Goal: Transaction & Acquisition: Purchase product/service

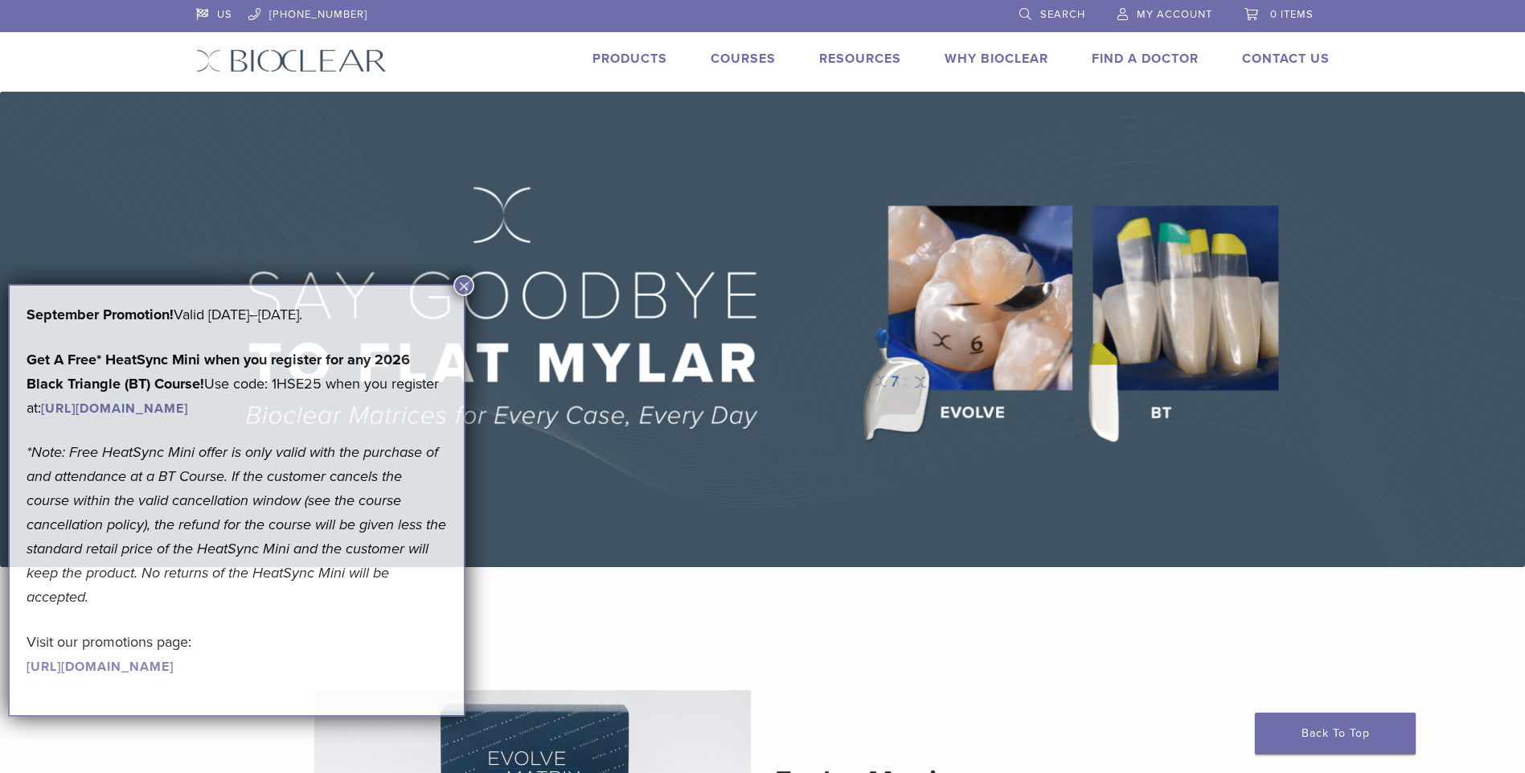
click at [632, 52] on link "Products" at bounding box center [630, 59] width 75 height 16
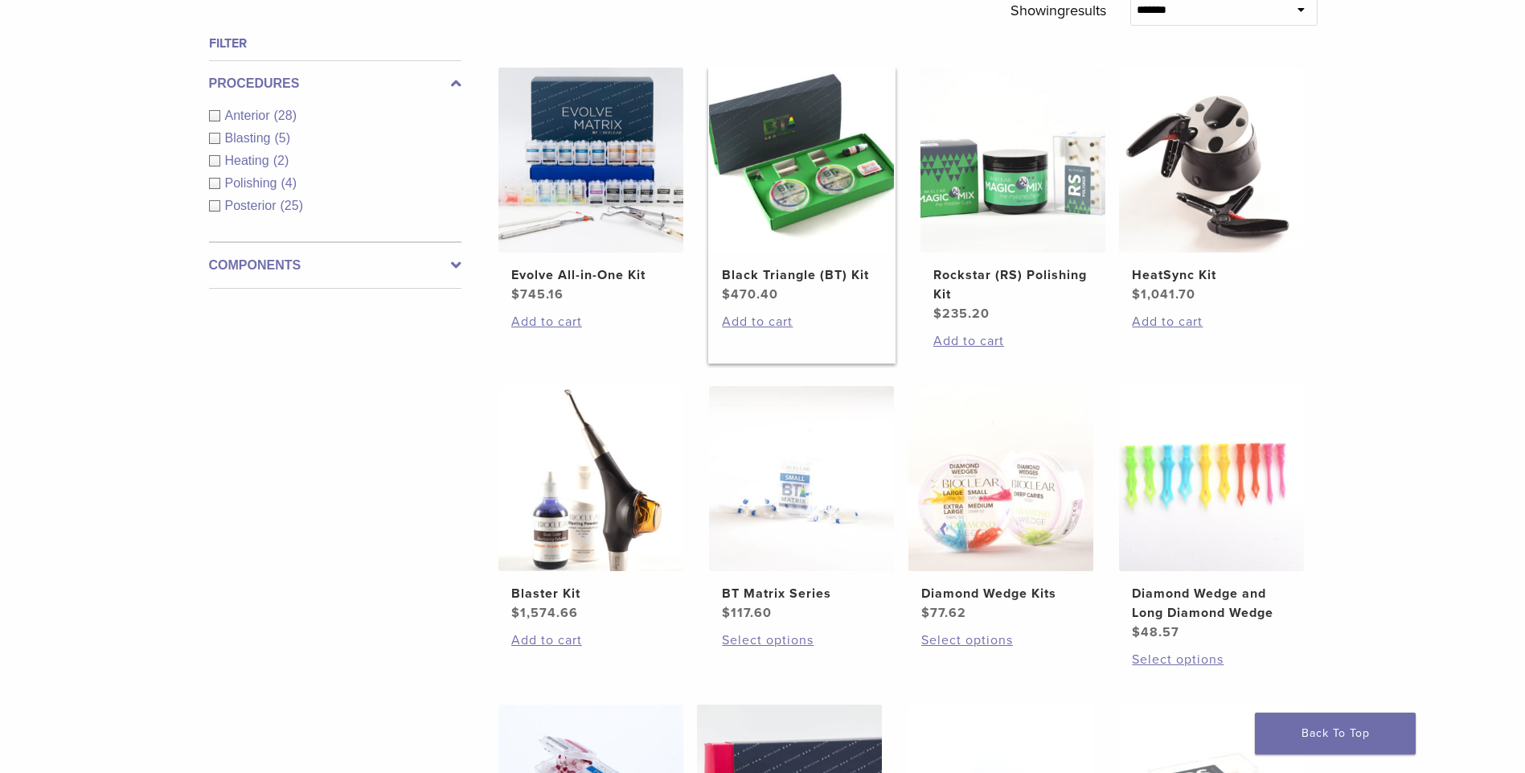
scroll to position [563, 0]
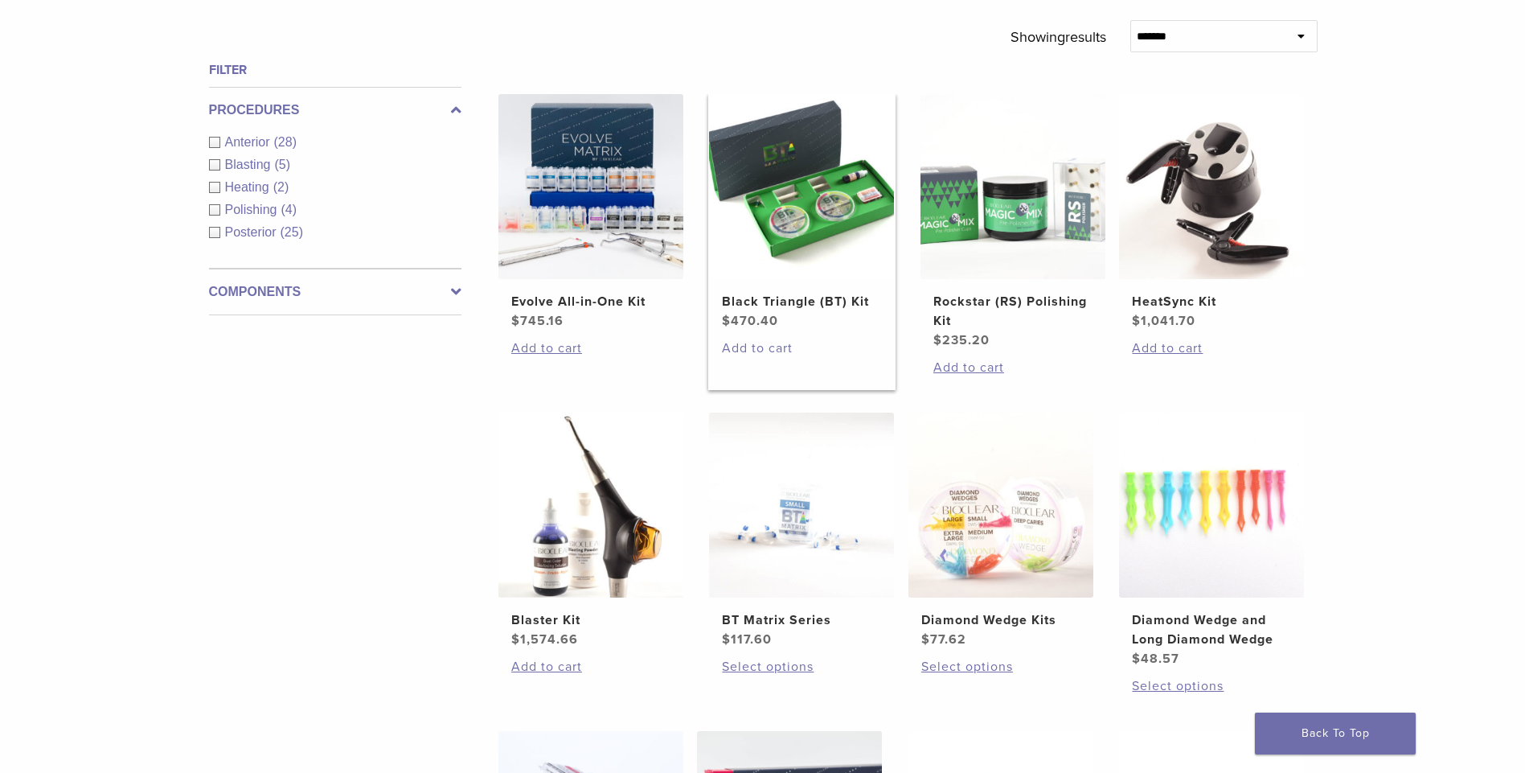
click at [745, 354] on link "Add to cart" at bounding box center [801, 348] width 159 height 19
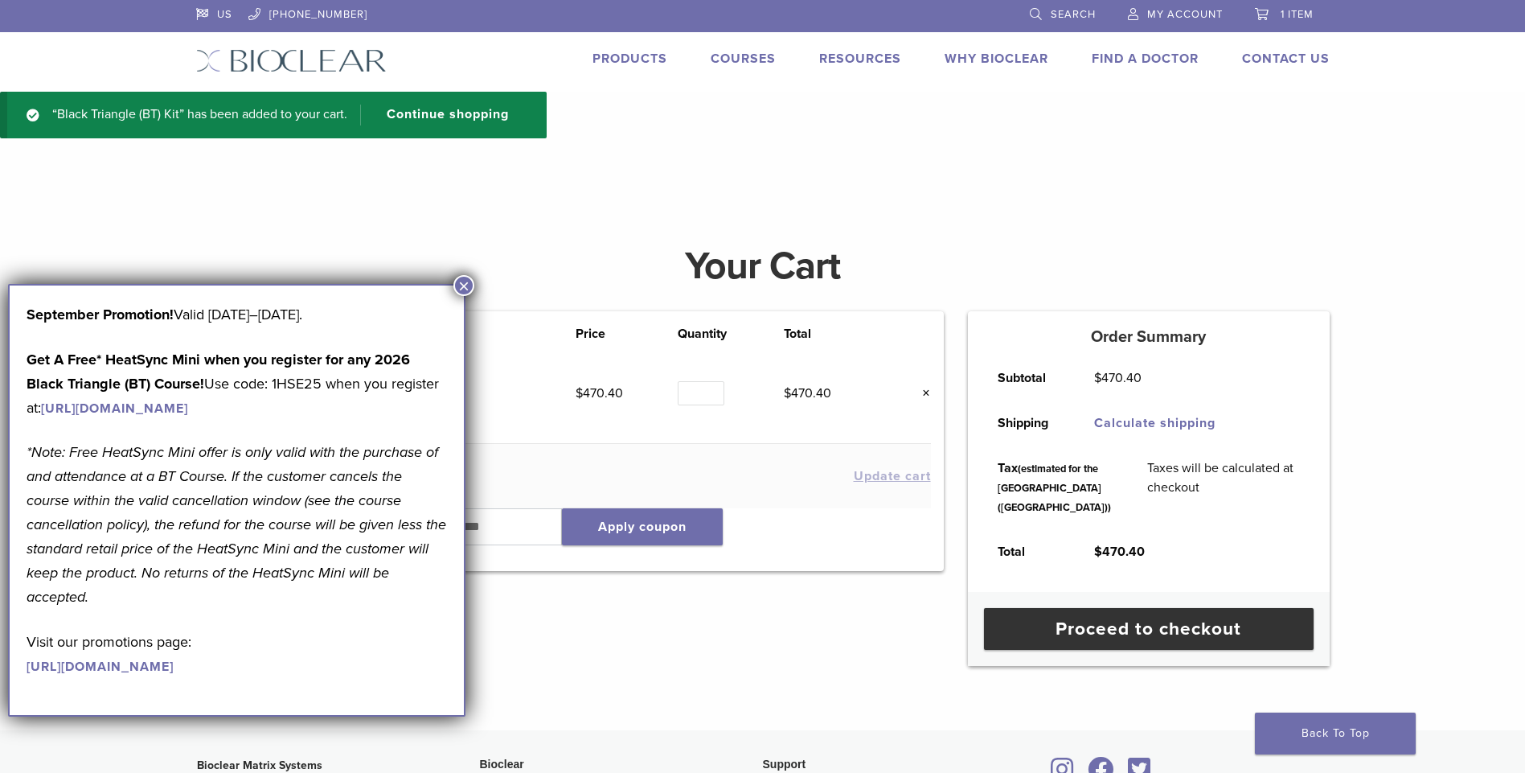
click at [1401, 132] on div "“Black Triangle (BT) Kit” has been added to your cart. Continue shopping" at bounding box center [762, 132] width 1525 height 80
drag, startPoint x: 322, startPoint y: 388, endPoint x: 277, endPoint y: 393, distance: 46.2
click at [277, 393] on p "Get A Free* HeatSync Mini when you register for any 2026 Black Triangle (BT) Co…" at bounding box center [237, 383] width 421 height 72
copy p "1HSE25"
click at [188, 410] on link "[URL][DOMAIN_NAME]" at bounding box center [114, 408] width 147 height 16
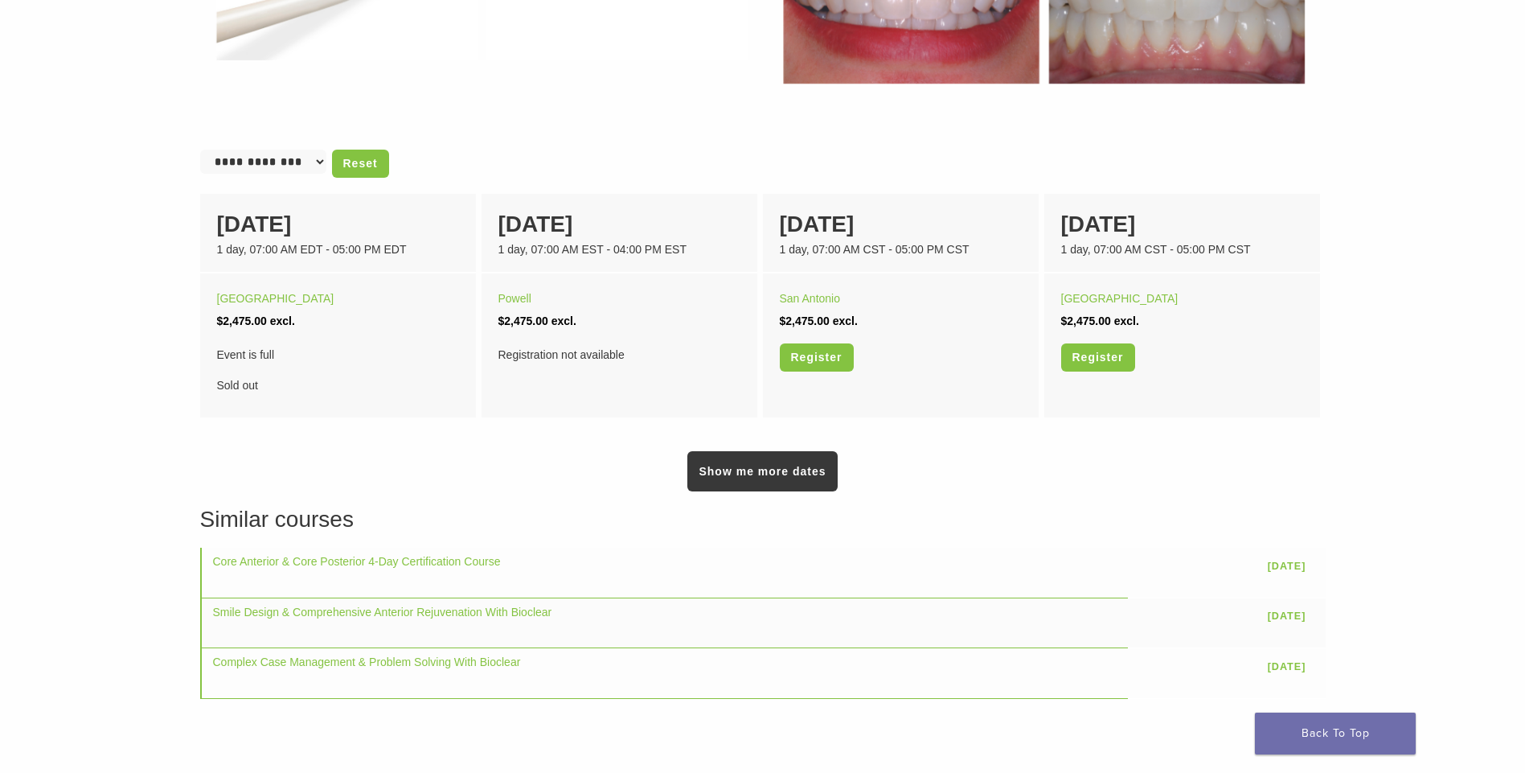
scroll to position [965, 0]
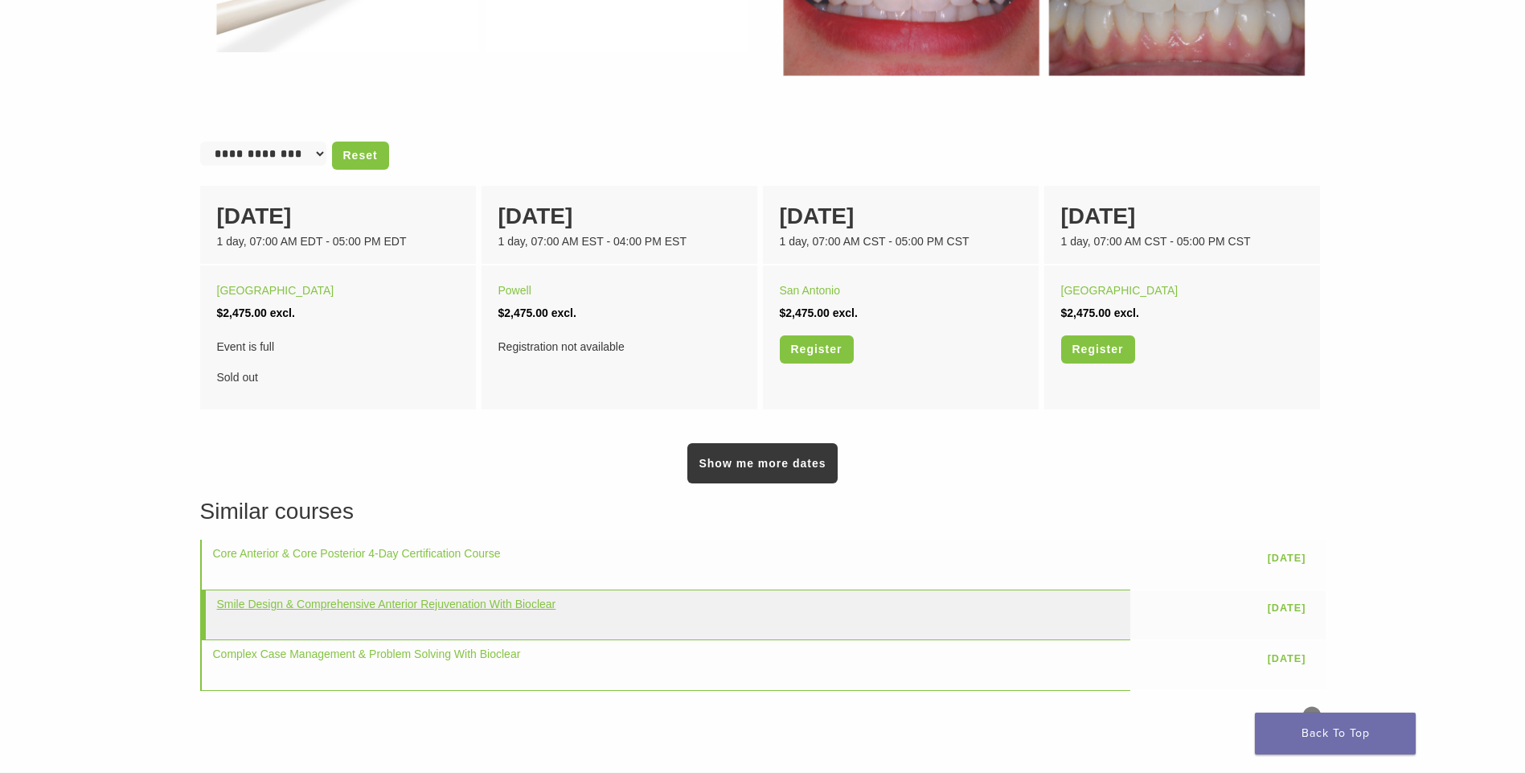
click at [404, 603] on link "Smile Design & Comprehensive Anterior Rejuvenation With Bioclear" at bounding box center [386, 603] width 339 height 13
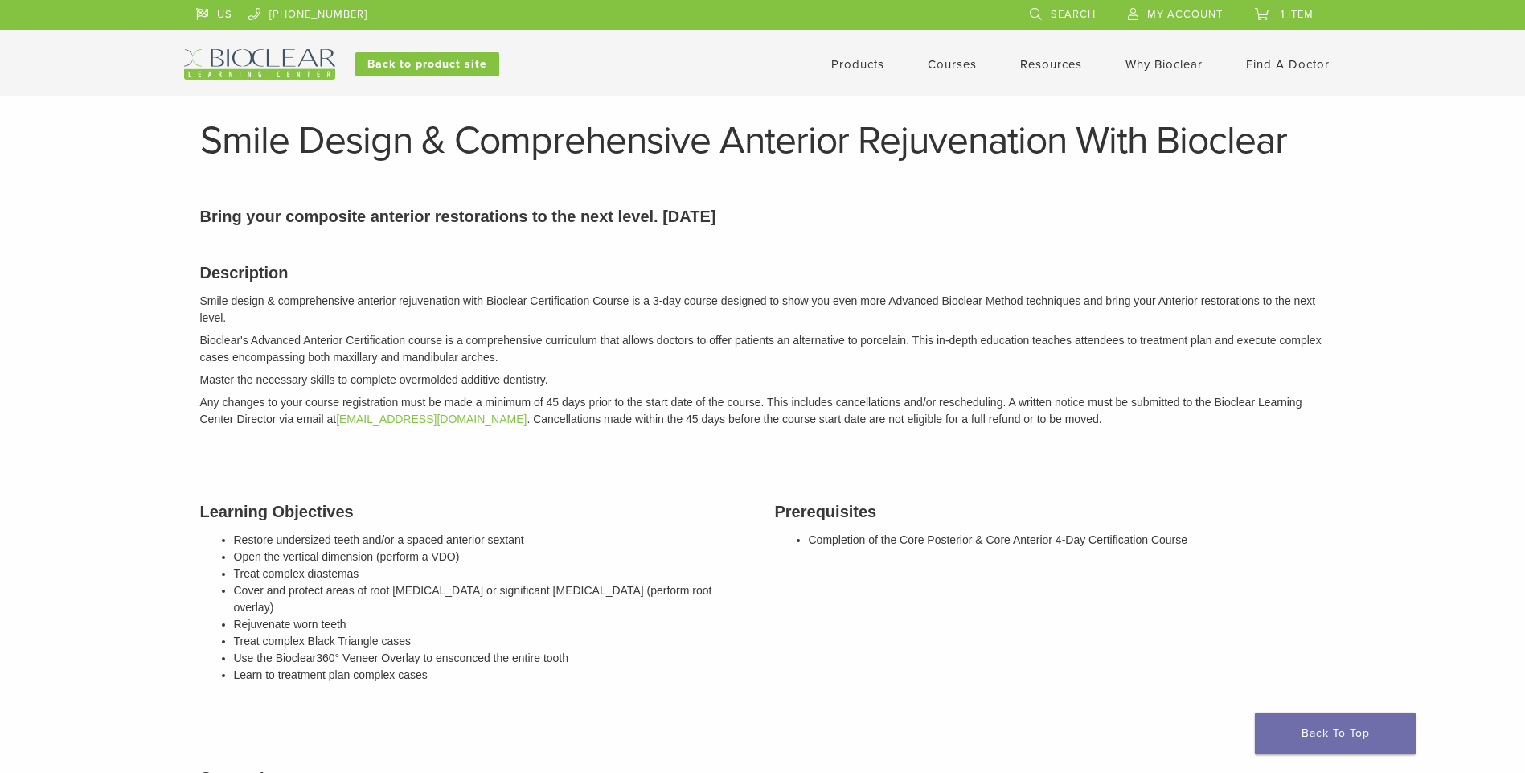
click at [1272, 14] on link "1 item" at bounding box center [1284, 12] width 59 height 24
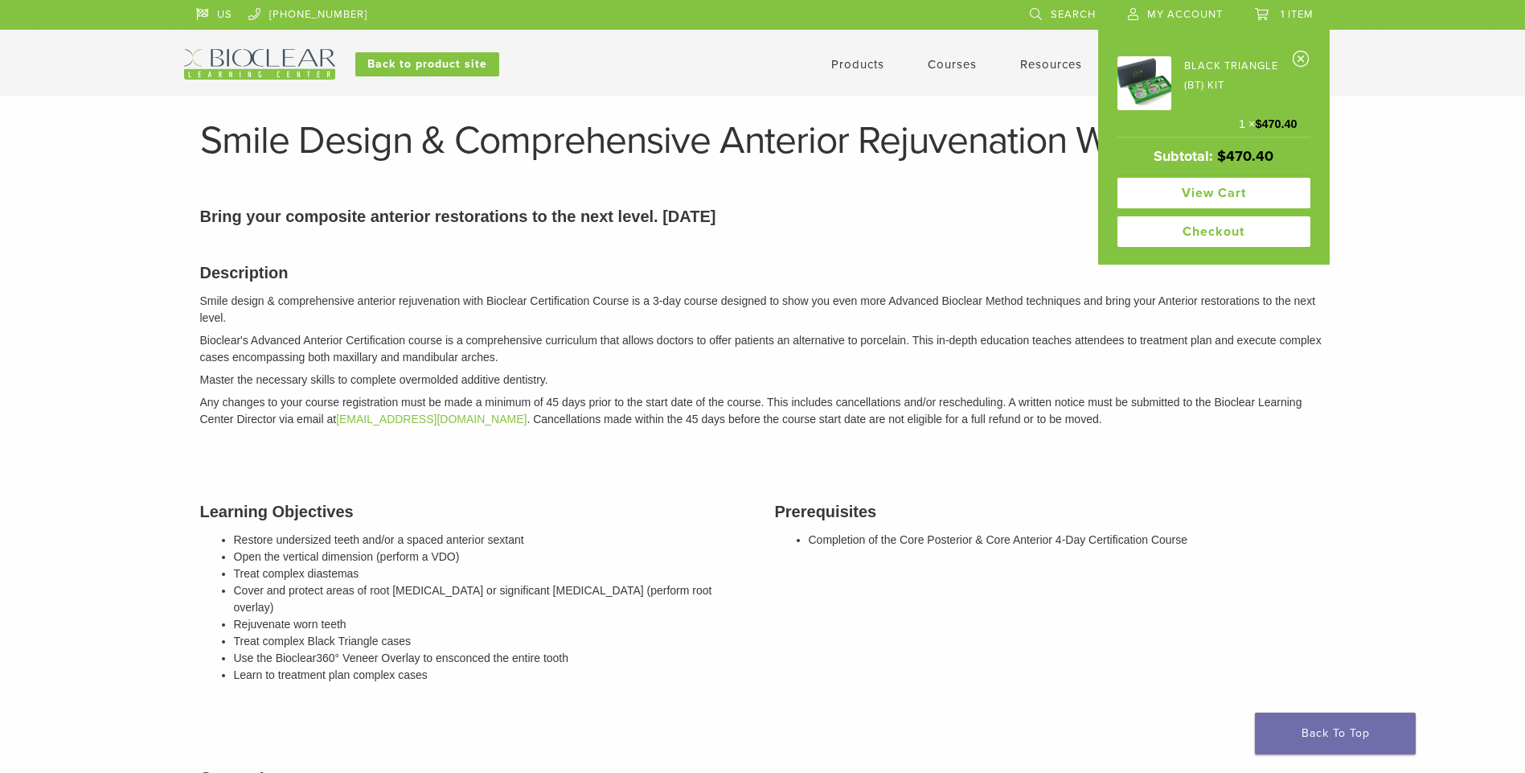
click at [1212, 187] on link "View cart" at bounding box center [1214, 193] width 193 height 31
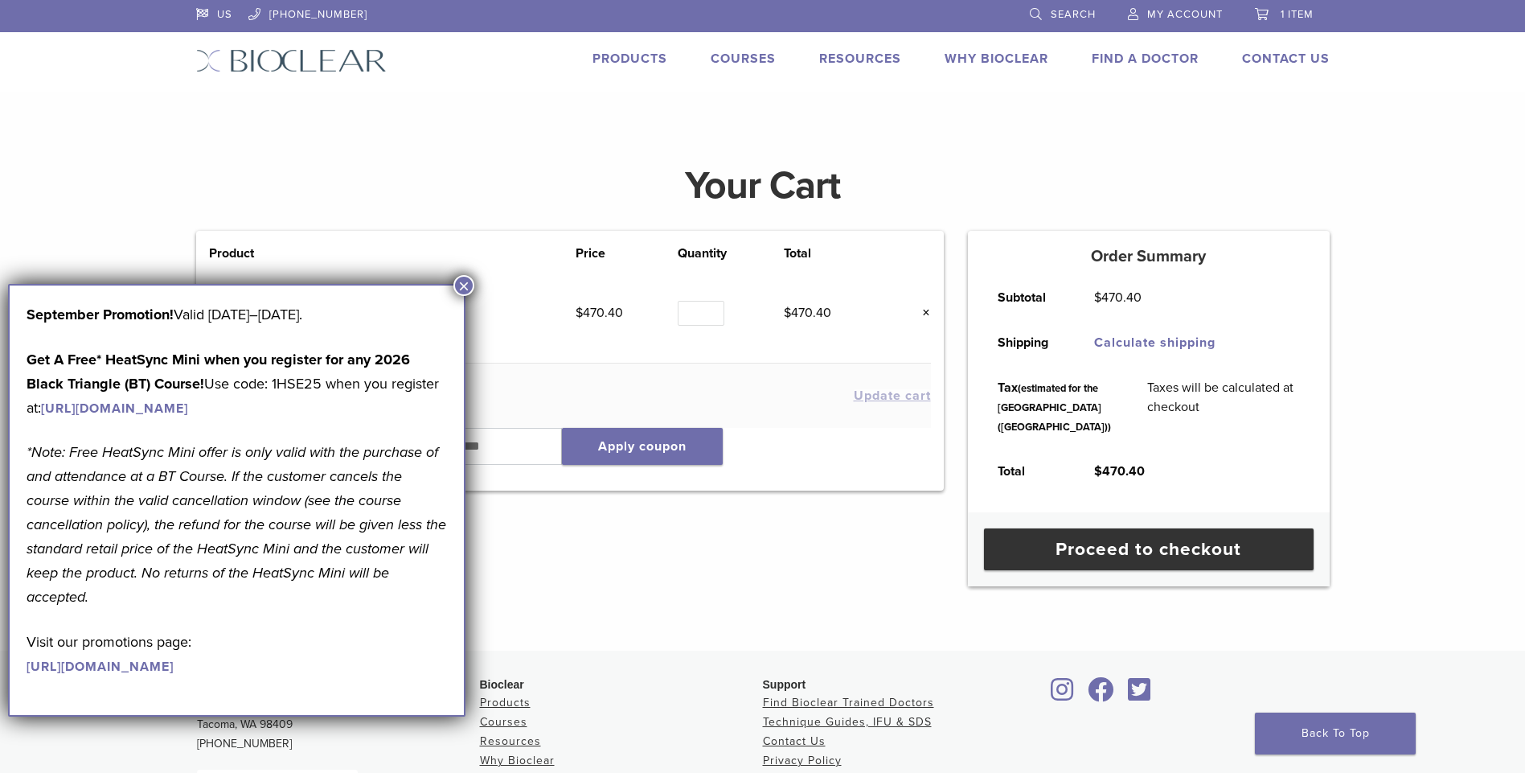
click at [462, 287] on button "×" at bounding box center [463, 285] width 21 height 21
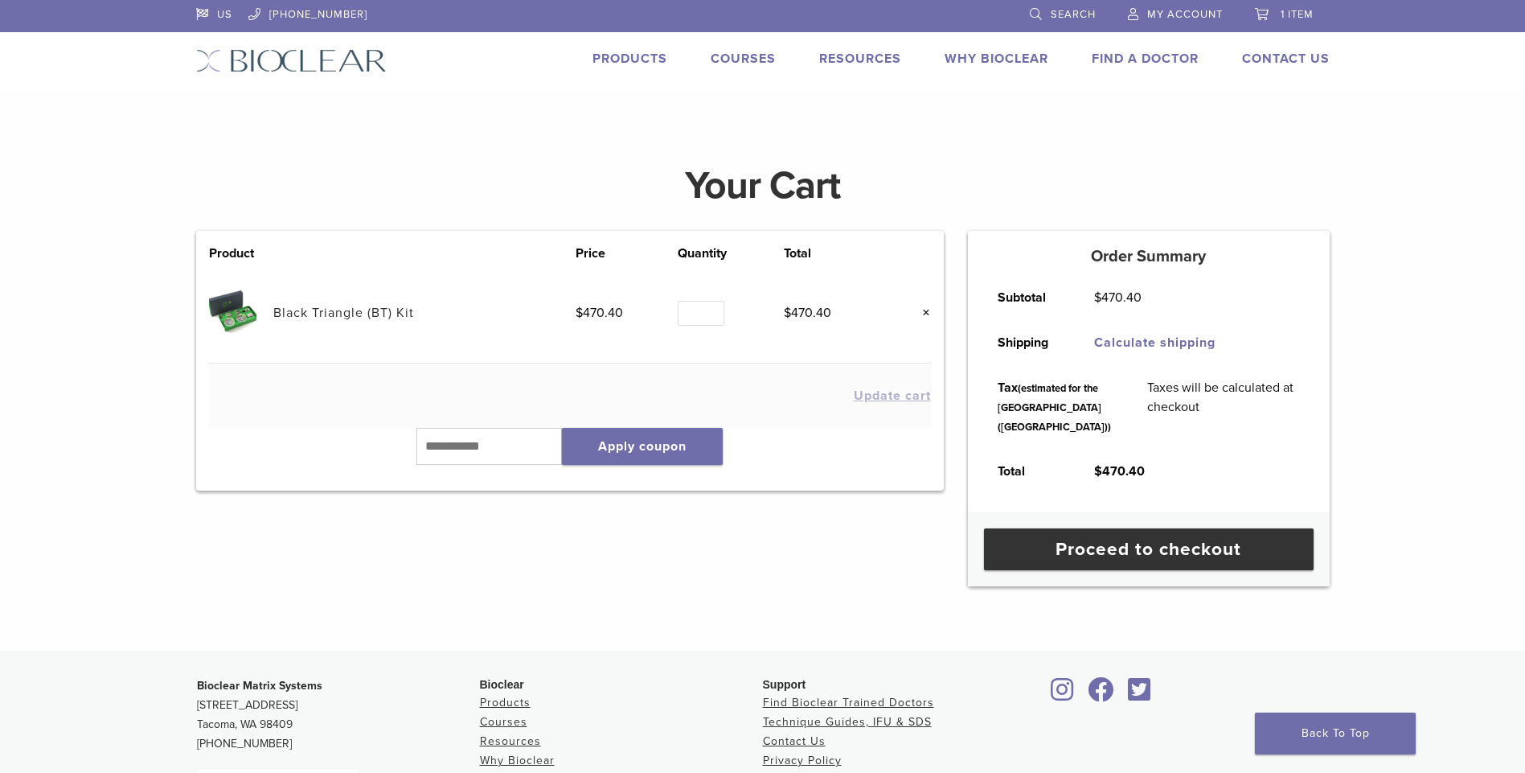
click at [1153, 11] on span "My Account" at bounding box center [1185, 14] width 76 height 13
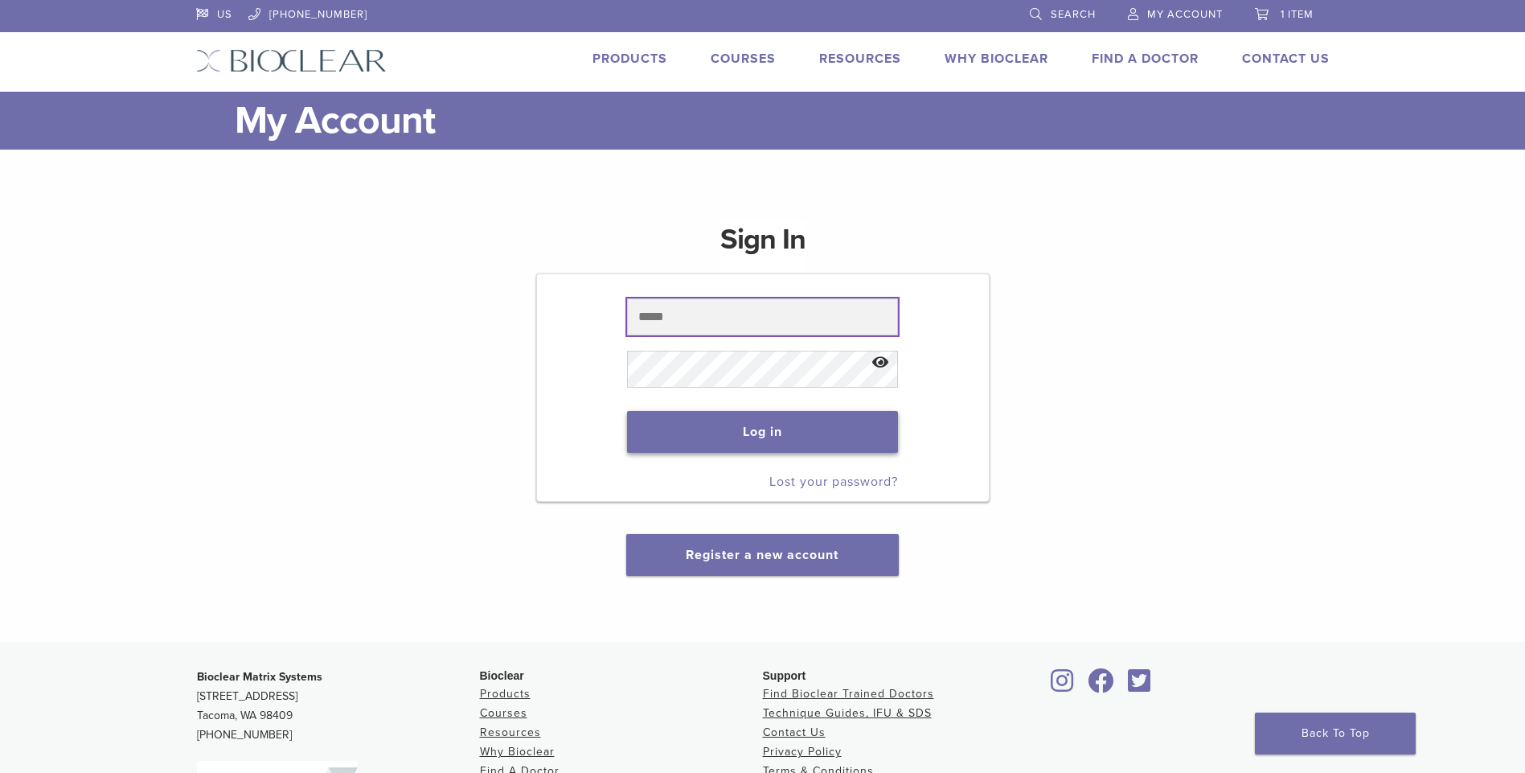
type input "******"
click at [827, 418] on button "Log in" at bounding box center [762, 432] width 271 height 42
click at [882, 369] on button "Show password" at bounding box center [881, 363] width 35 height 41
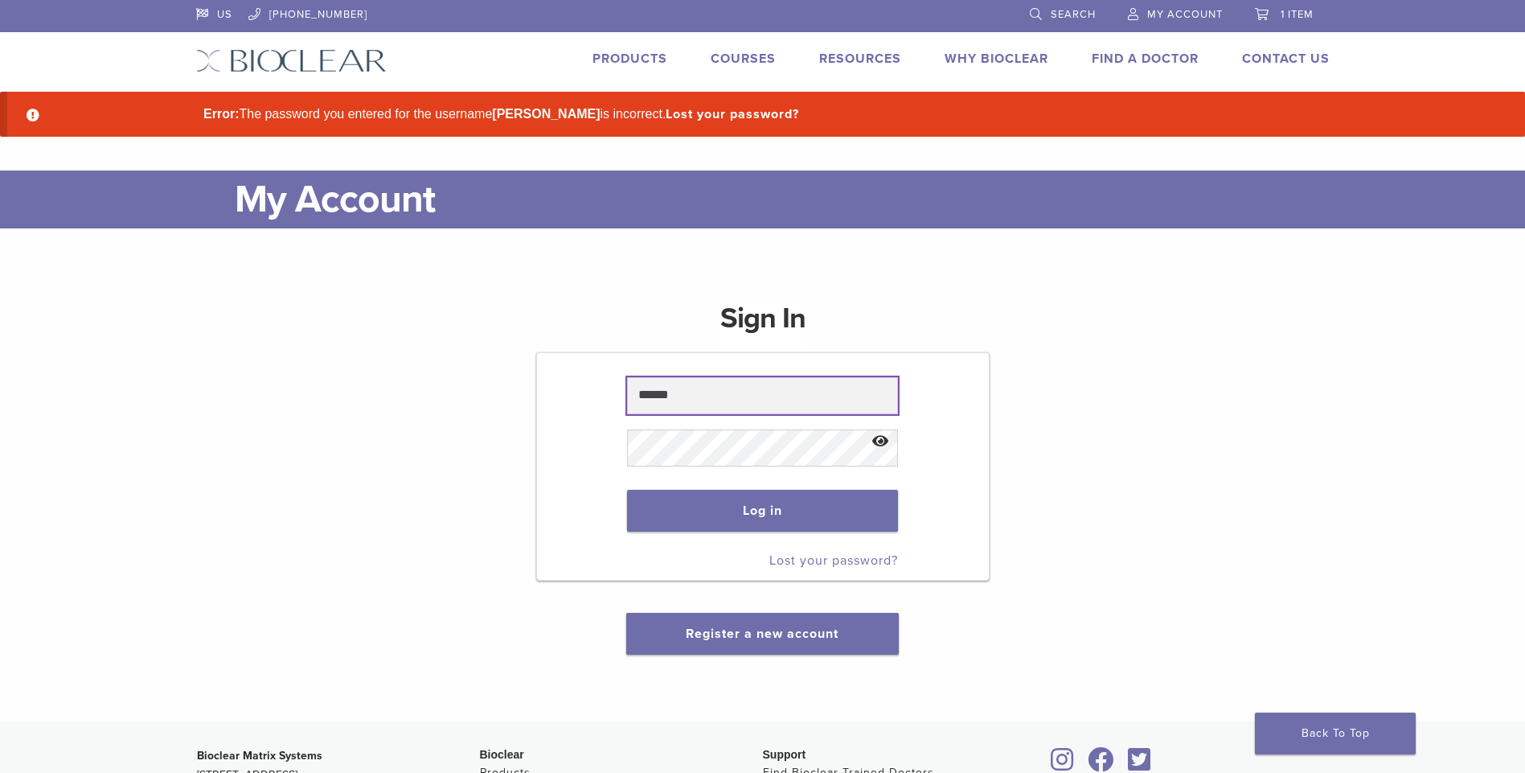
drag, startPoint x: 780, startPoint y: 406, endPoint x: 550, endPoint y: 356, distance: 235.3
click at [550, 356] on form "****** Log in Lost your password?" at bounding box center [762, 466] width 453 height 228
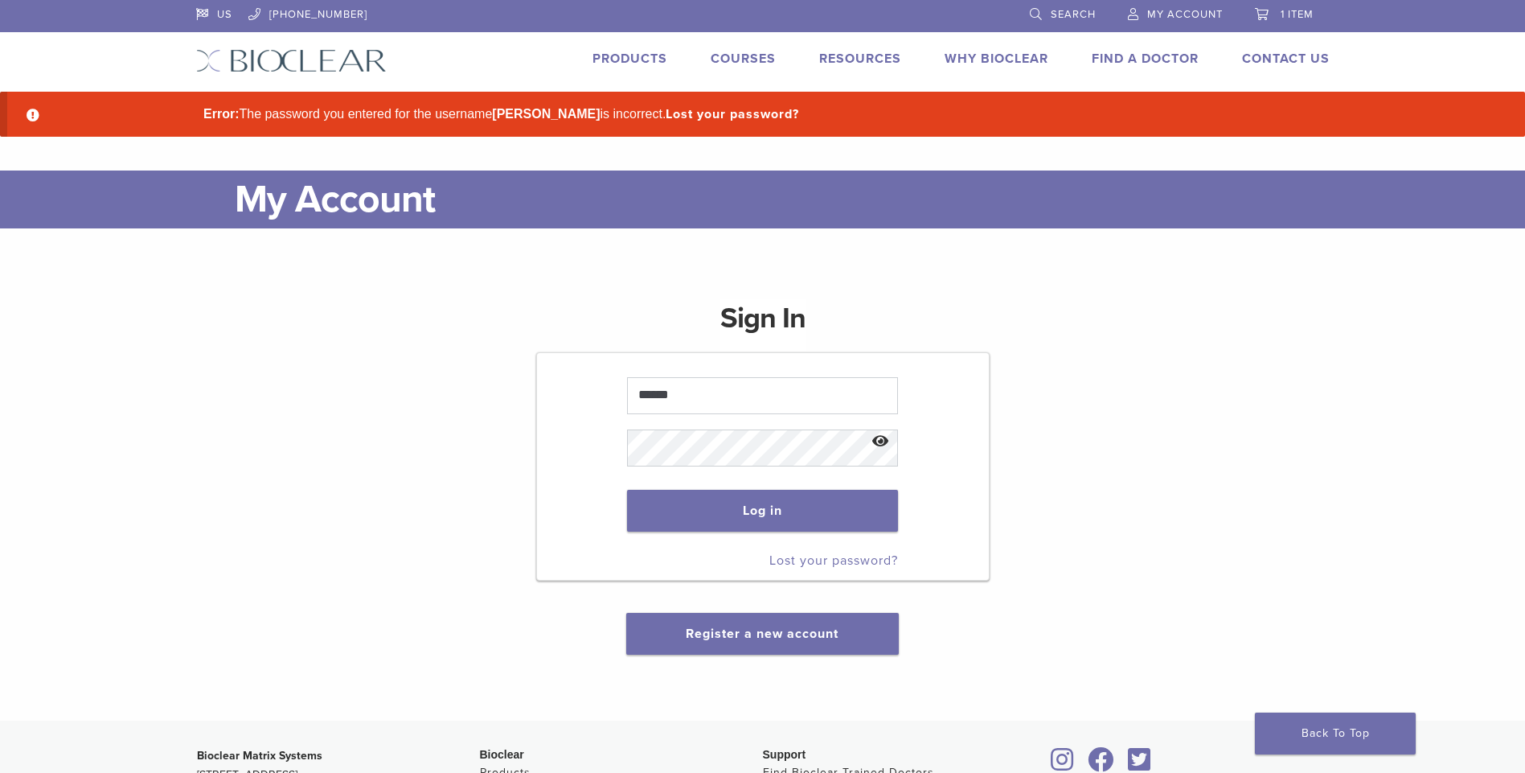
click at [679, 339] on div "Sign In ****** Log in Lost your password? Register a new account" at bounding box center [762, 467] width 453 height 375
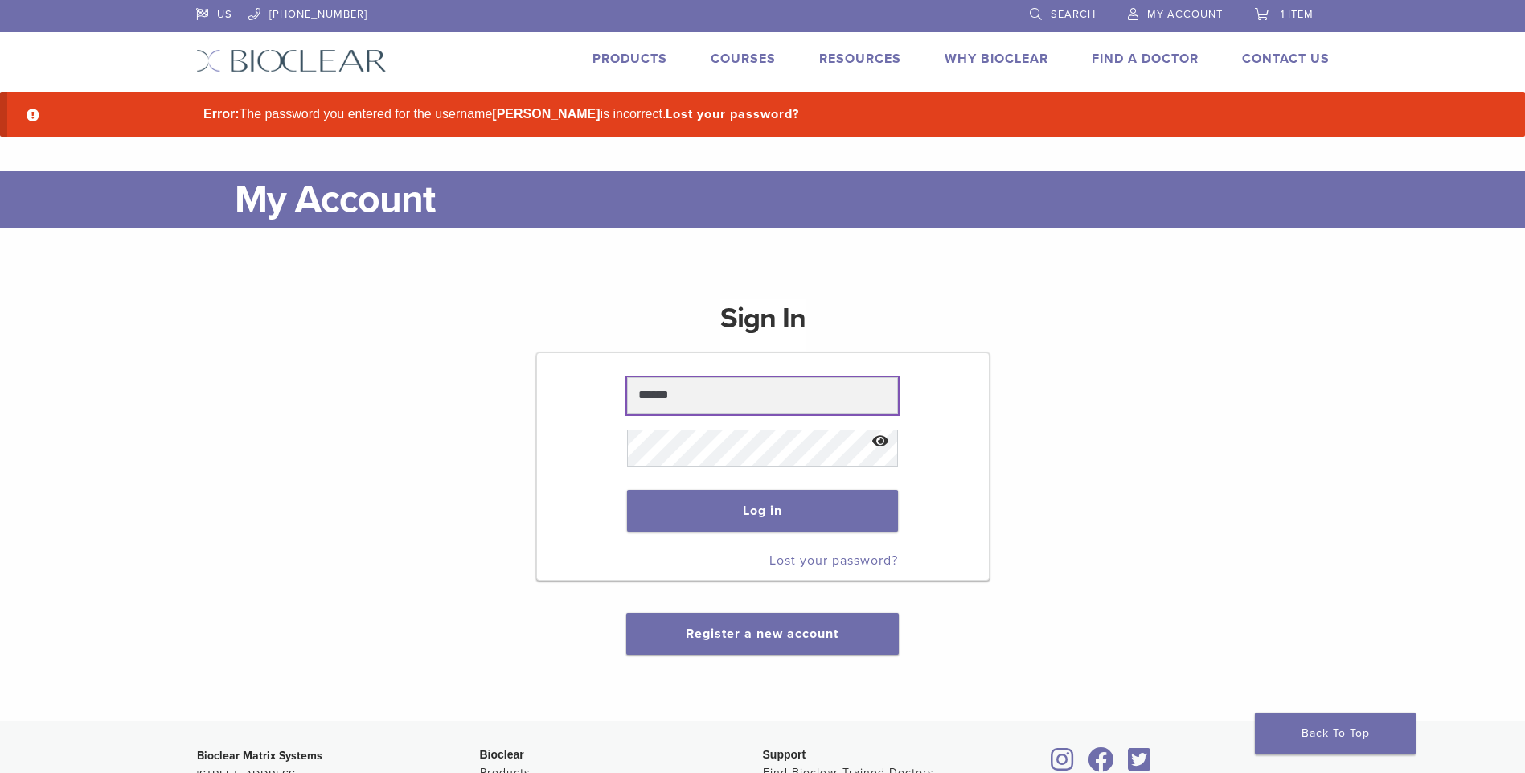
drag, startPoint x: 706, startPoint y: 395, endPoint x: 466, endPoint y: 347, distance: 244.4
click at [466, 347] on div "Sign In ****** Log in Lost your password? Register a new account" at bounding box center [763, 467] width 1134 height 375
type input "**********"
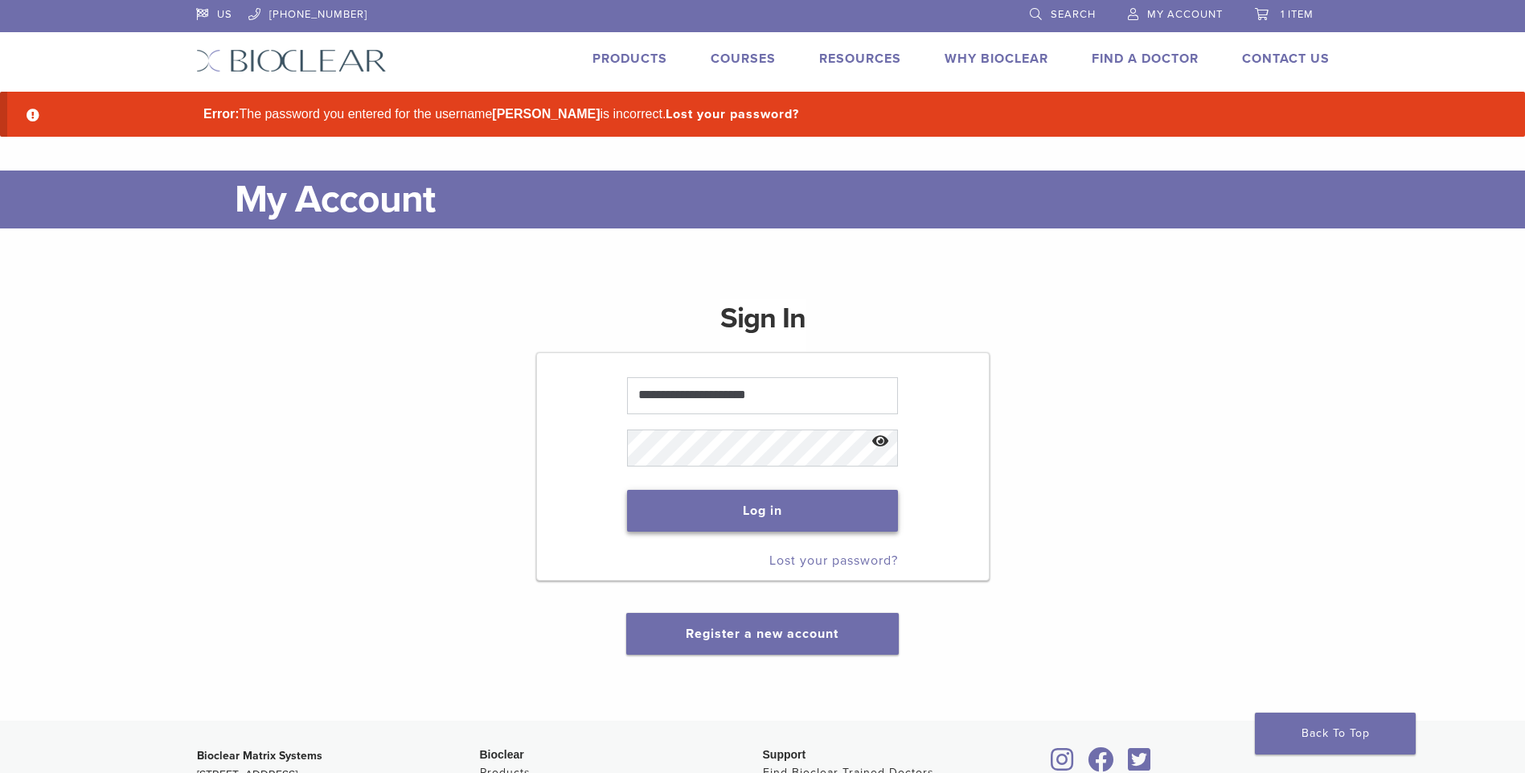
click at [732, 511] on button "Log in" at bounding box center [762, 511] width 271 height 42
click at [1306, 10] on span "1 item" at bounding box center [1297, 14] width 33 height 13
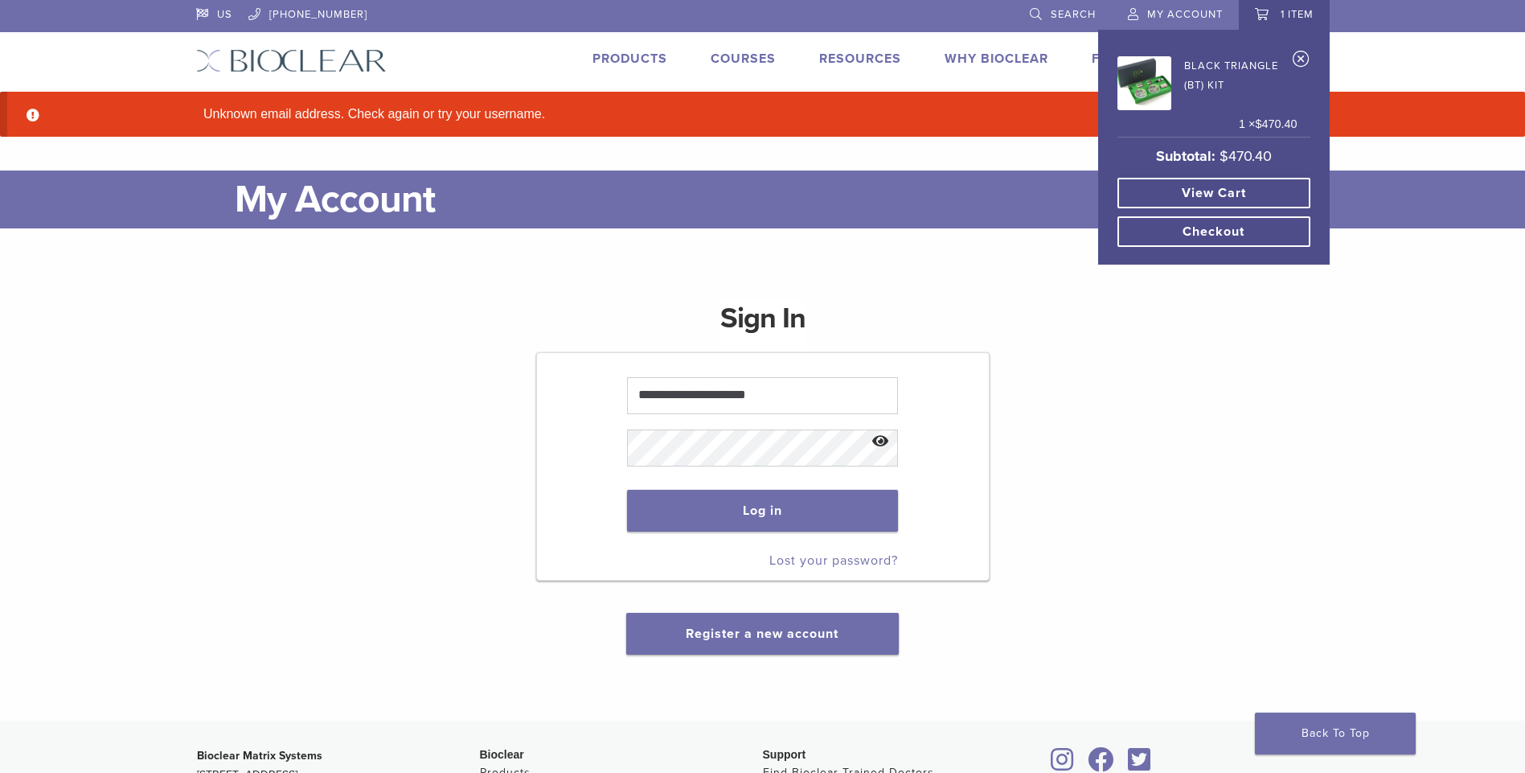
click at [1205, 66] on link "Black Triangle (BT) Kit" at bounding box center [1208, 80] width 180 height 59
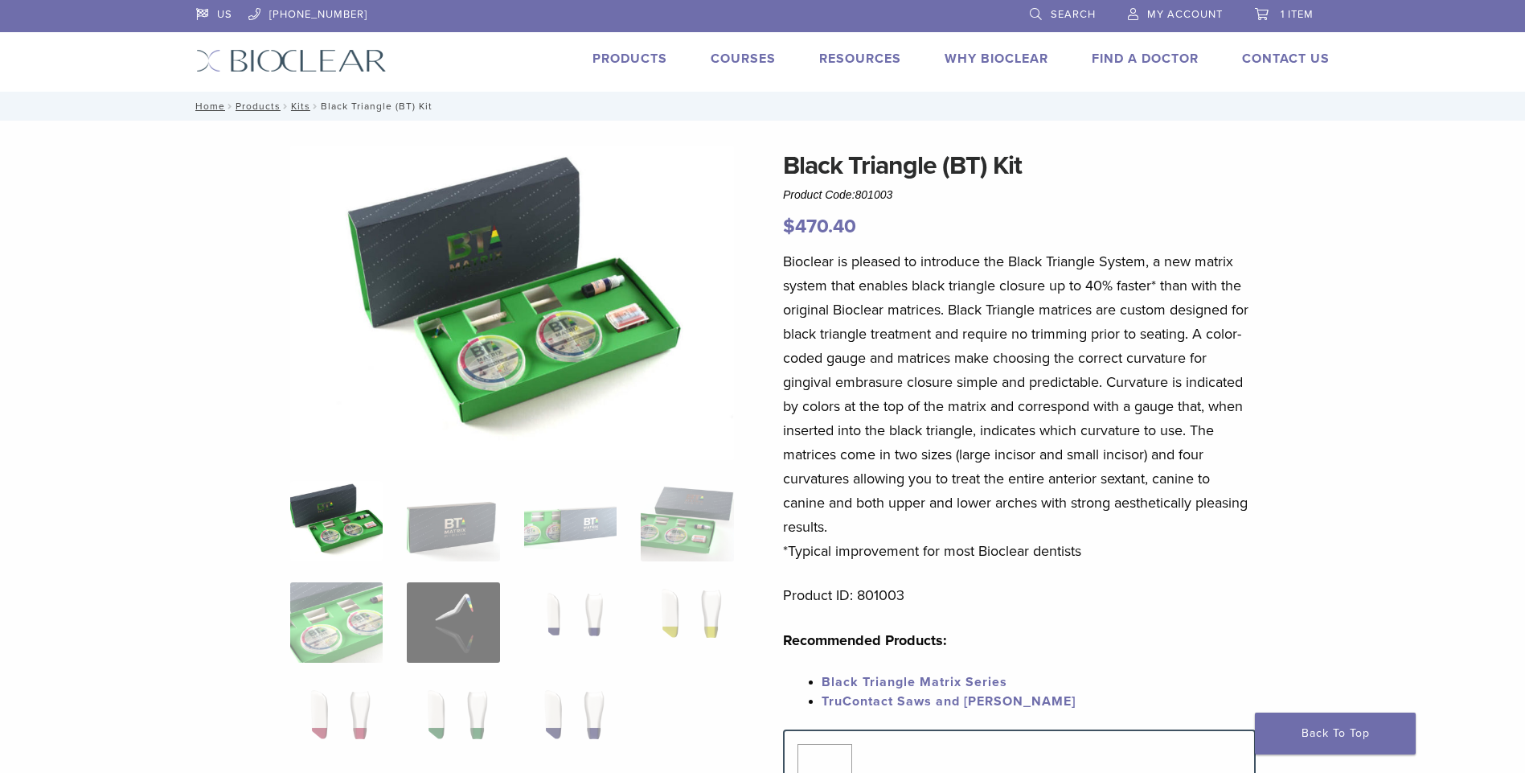
drag, startPoint x: 906, startPoint y: 192, endPoint x: 781, endPoint y: 196, distance: 125.5
click at [781, 196] on div "Black Triangle (BT) Kit Product Code: 801003 $ 470.40 Black Triangle (BT) Kit P…" at bounding box center [763, 680] width 1158 height 1069
copy span "Product Code: 801003"
